Goal: Task Accomplishment & Management: Manage account settings

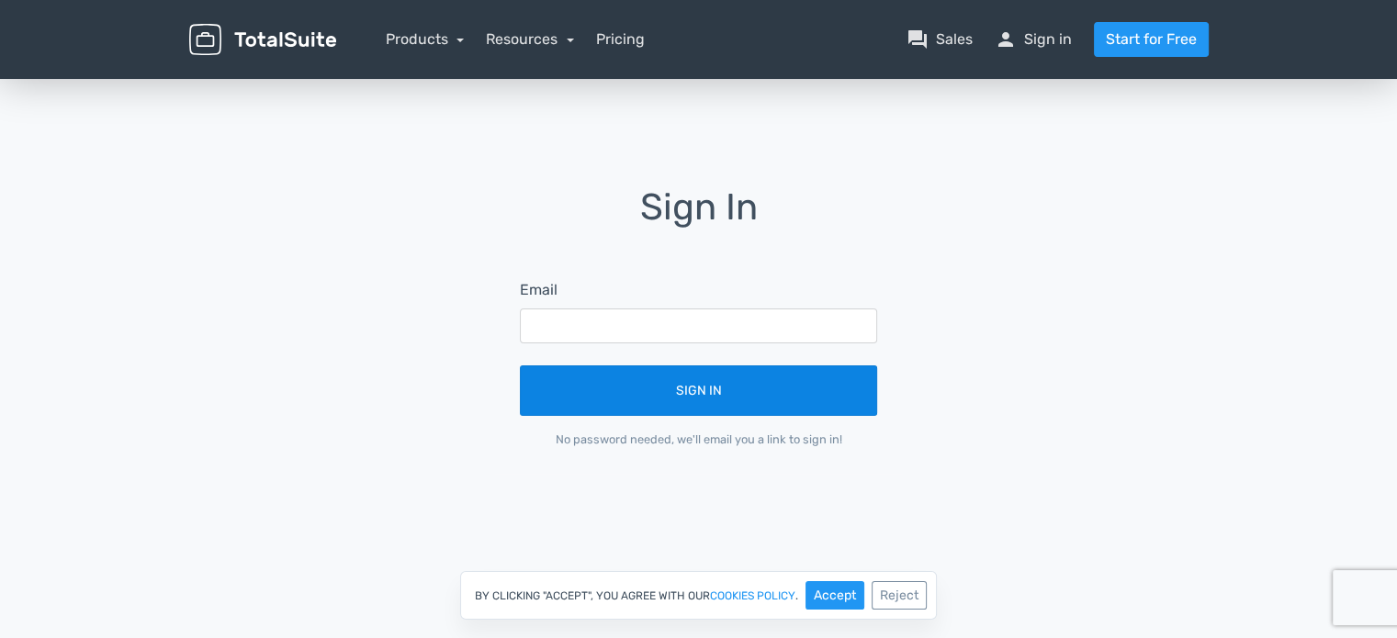
type input "[EMAIL_ADDRESS][DOMAIN_NAME]"
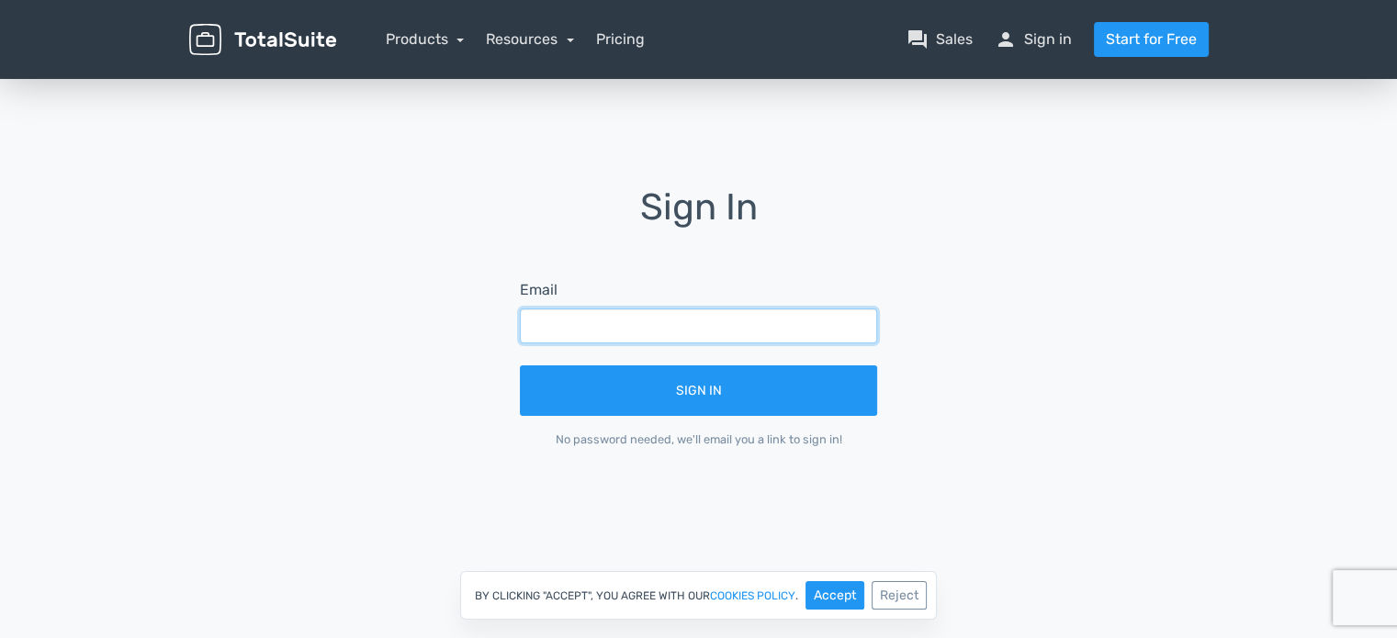
click at [775, 326] on input "text" at bounding box center [698, 326] width 357 height 35
type input "[EMAIL_ADDRESS][DOMAIN_NAME]"
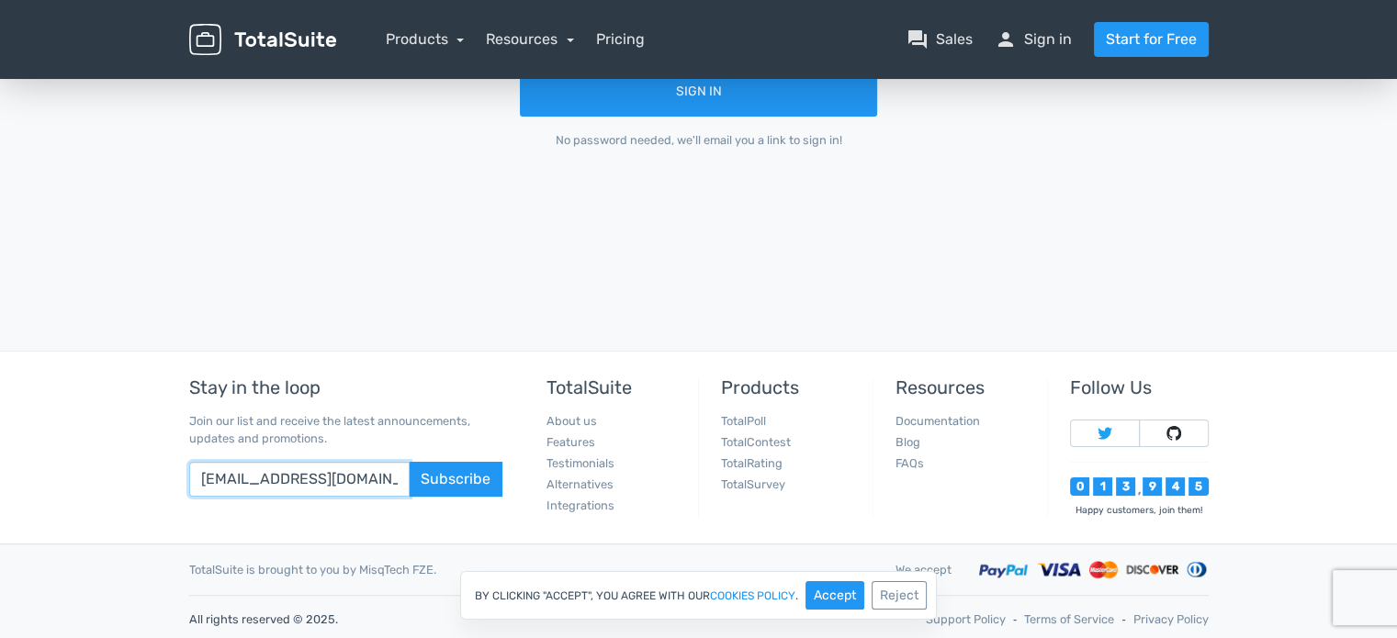
scroll to position [304, 0]
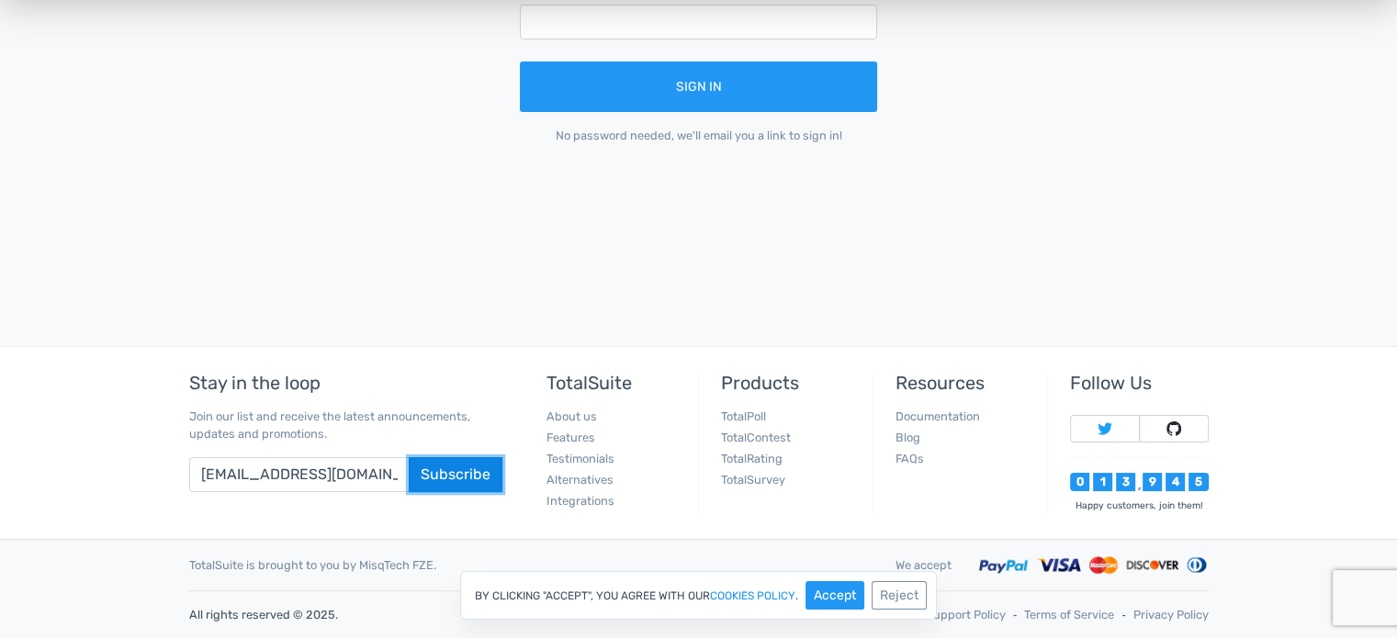
click at [472, 472] on button "Subscribe" at bounding box center [456, 474] width 94 height 35
drag, startPoint x: 360, startPoint y: 466, endPoint x: 113, endPoint y: 460, distance: 247.2
click at [129, 473] on footer "Stay in the loop Join our list and receive the latest announcements, updates an…" at bounding box center [698, 492] width 1397 height 293
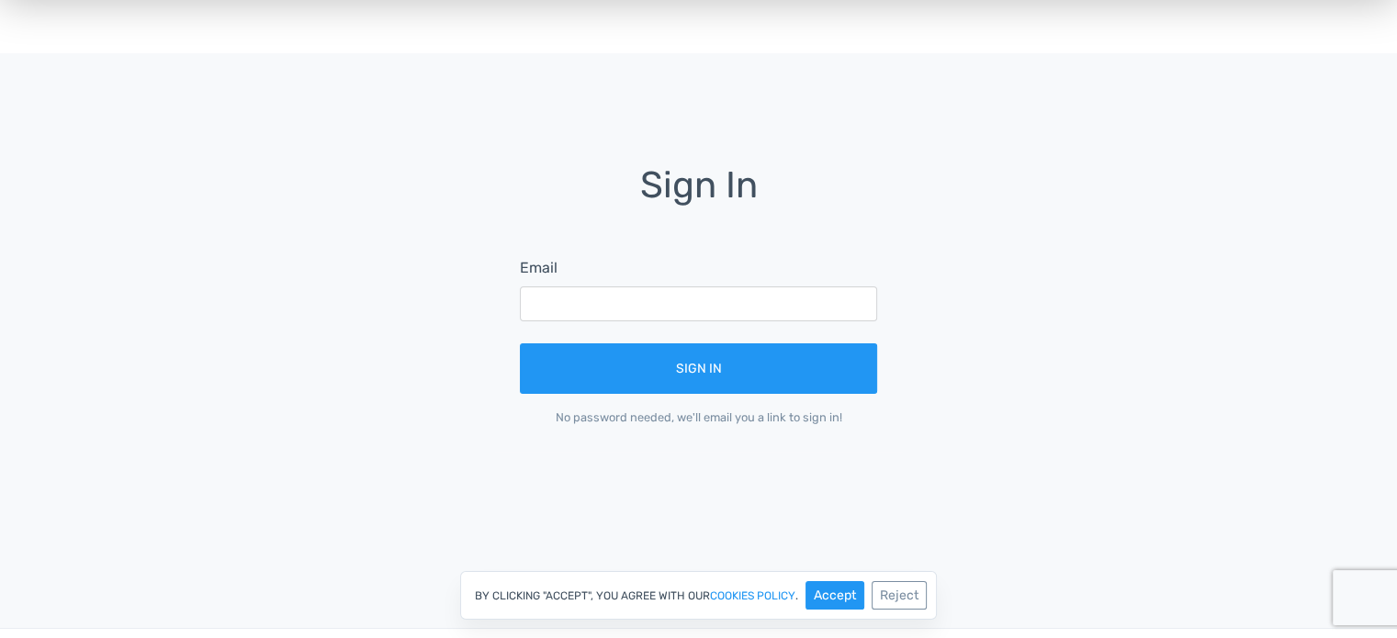
scroll to position [0, 0]
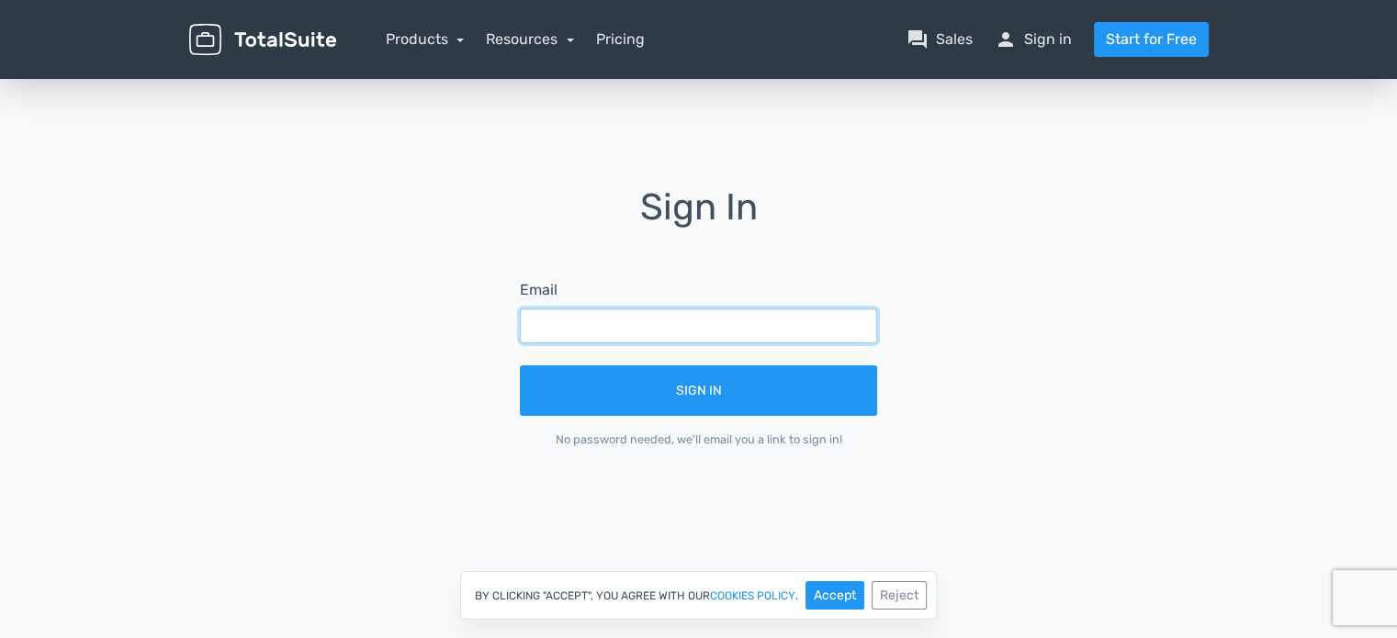
click at [698, 337] on input "text" at bounding box center [698, 326] width 357 height 35
paste input "[EMAIL_ADDRESS][DOMAIN_NAME]"
type input "[EMAIL_ADDRESS][DOMAIN_NAME]"
click at [728, 416] on form "Email info@jungagiert.de Sign In No password needed, we'll email you a link to …" at bounding box center [698, 364] width 409 height 220
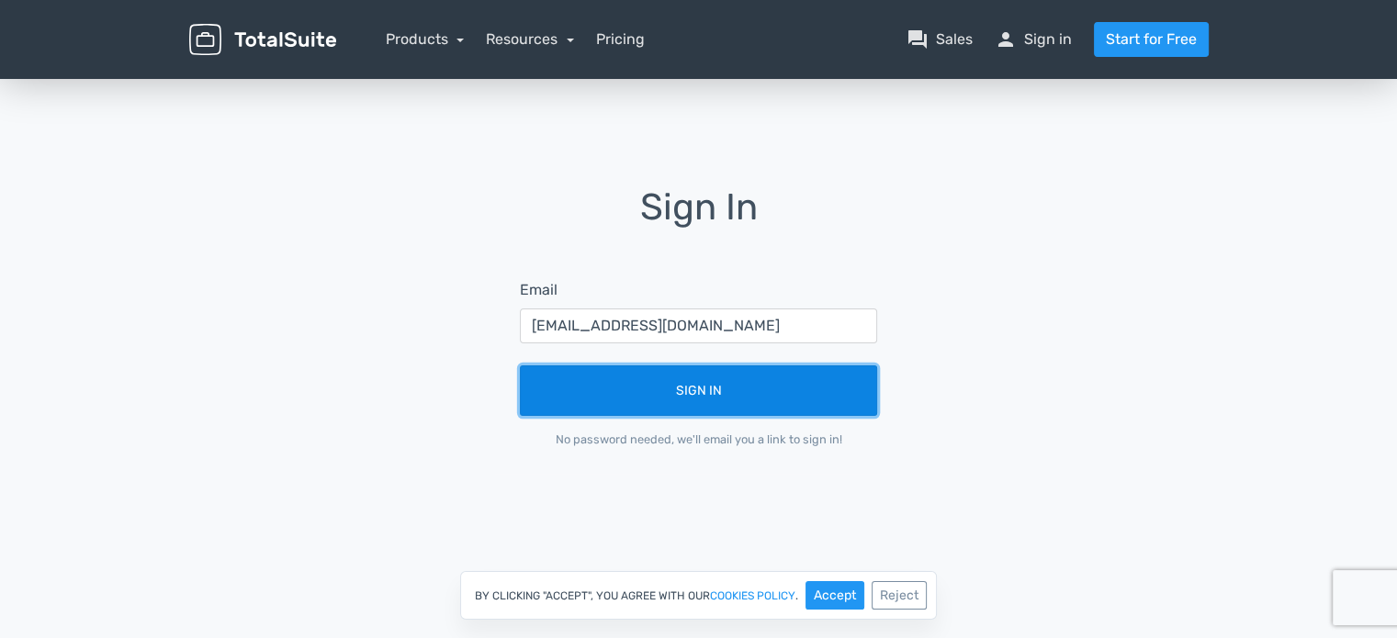
click at [731, 401] on button "Sign In" at bounding box center [698, 391] width 357 height 51
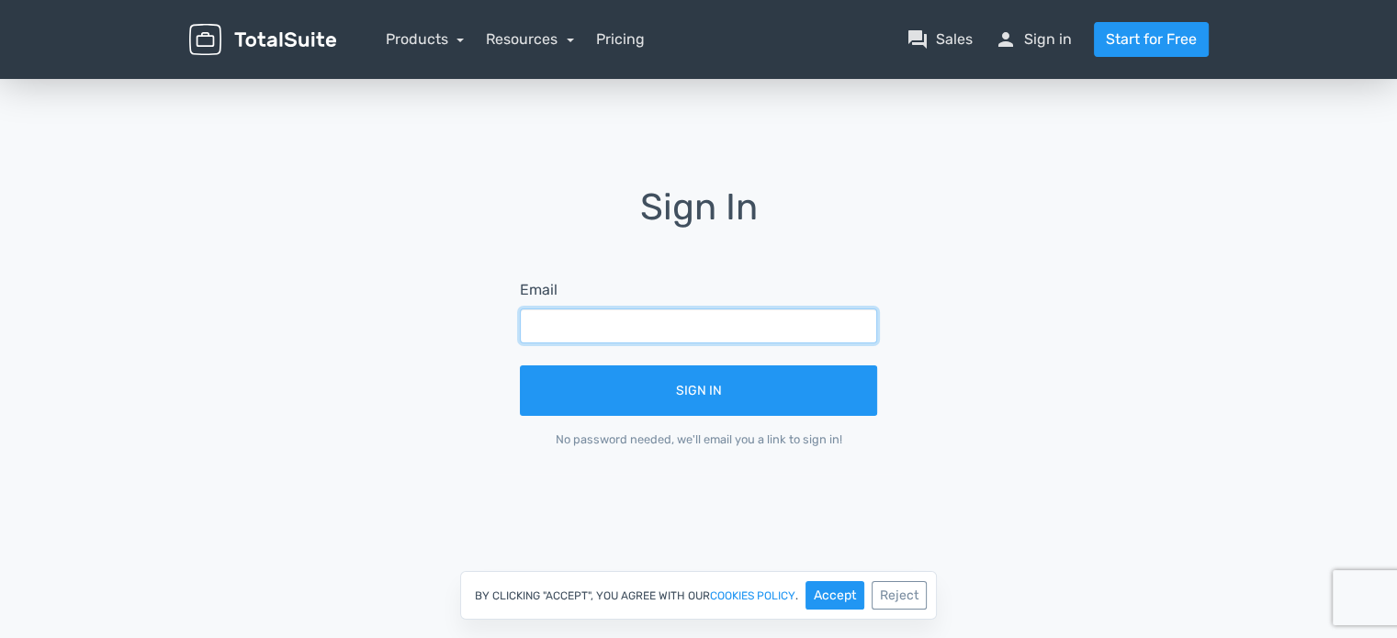
click at [705, 339] on input "text" at bounding box center [698, 326] width 357 height 35
type input "[EMAIL_ADDRESS][DOMAIN_NAME]"
click at [709, 319] on input "text" at bounding box center [698, 326] width 357 height 35
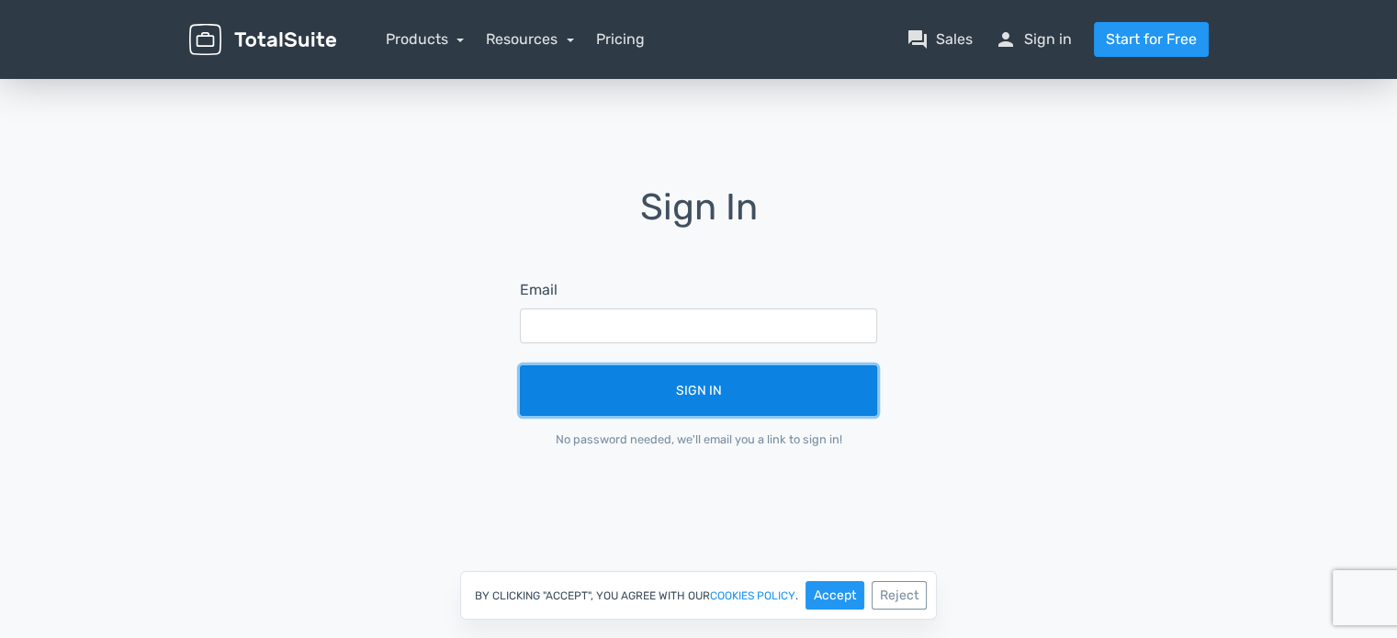
click at [707, 388] on button "Sign In" at bounding box center [698, 391] width 357 height 51
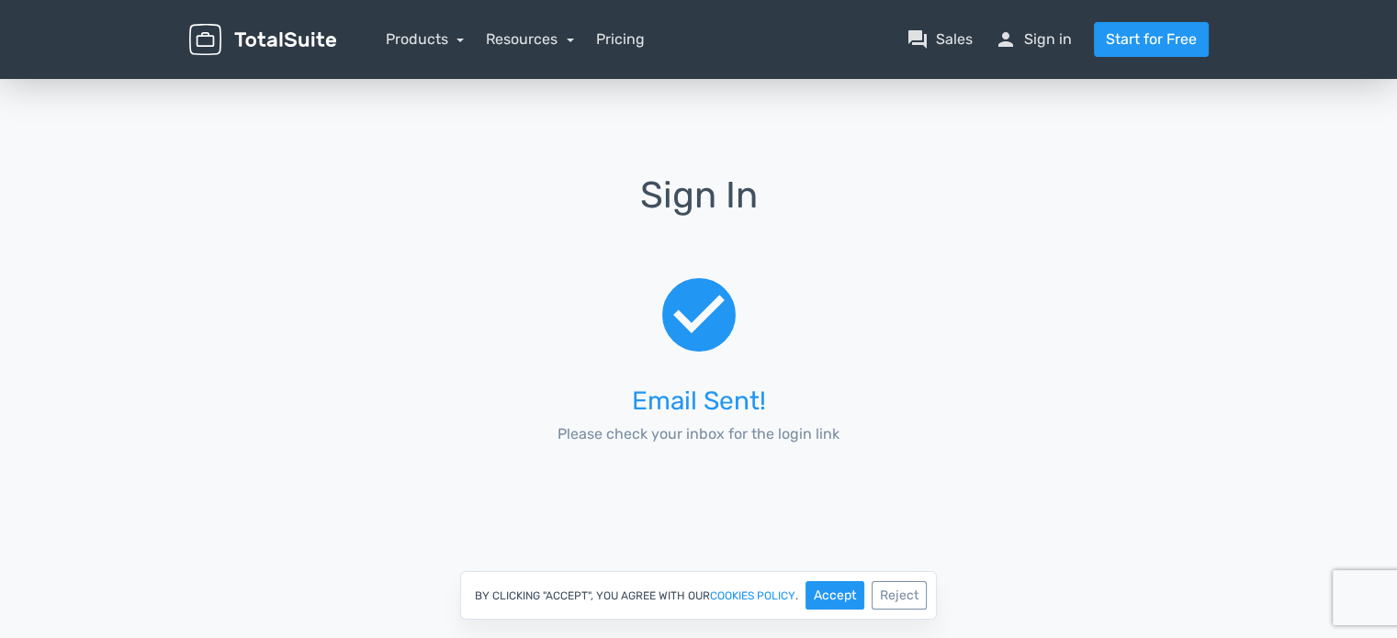
click at [686, 322] on span "check_circle" at bounding box center [699, 315] width 88 height 97
